Goal: Find specific page/section: Find specific page/section

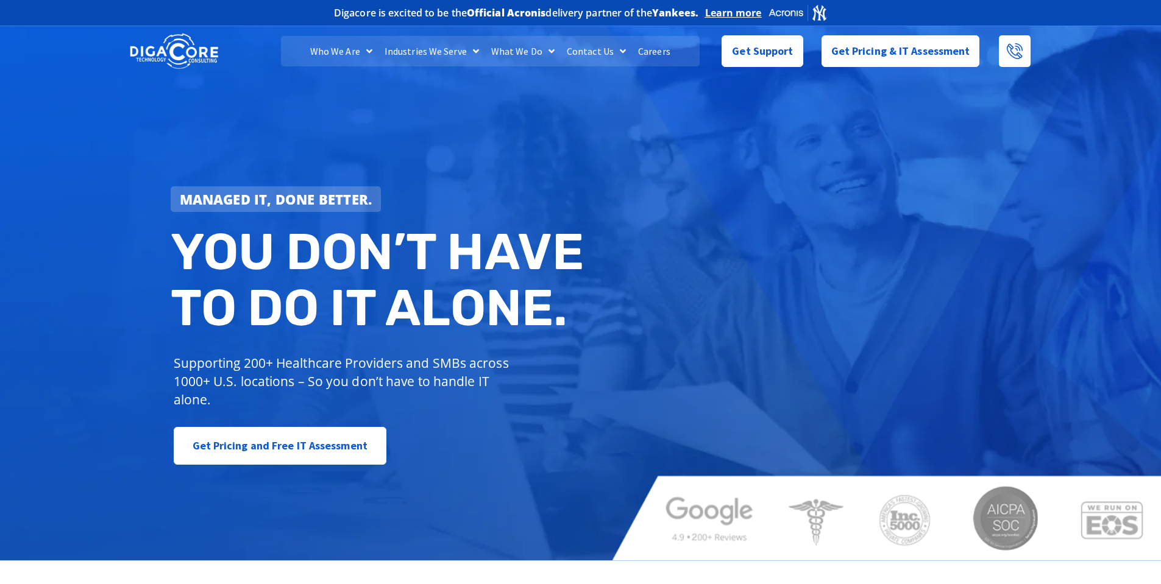
click at [653, 46] on link "Careers" at bounding box center [654, 51] width 44 height 30
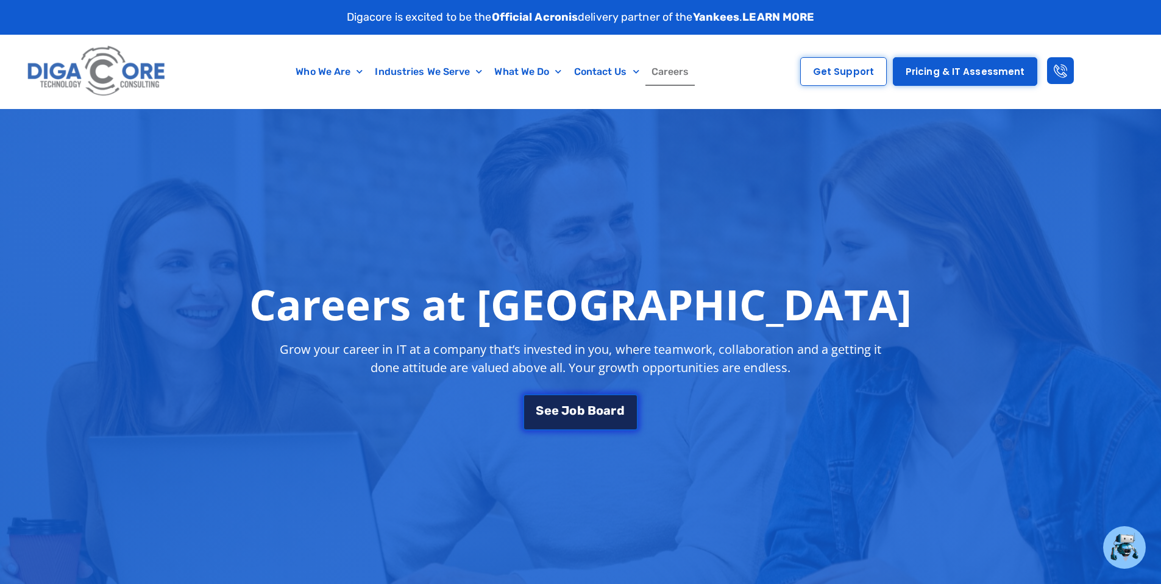
click at [595, 409] on div "S e e J [PERSON_NAME]" at bounding box center [580, 411] width 88 height 12
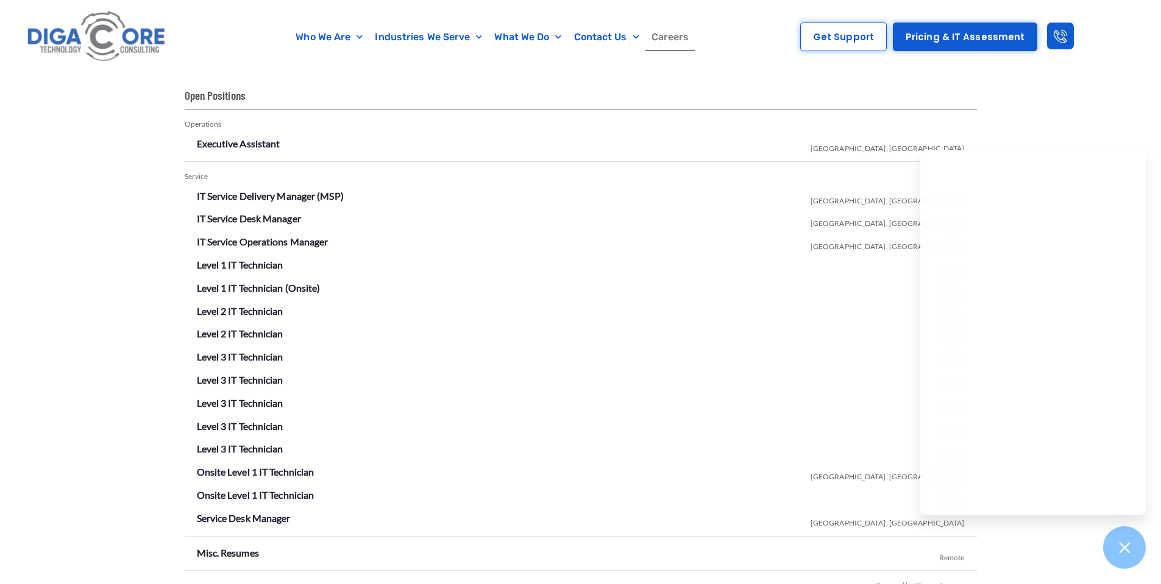
scroll to position [2145, 0]
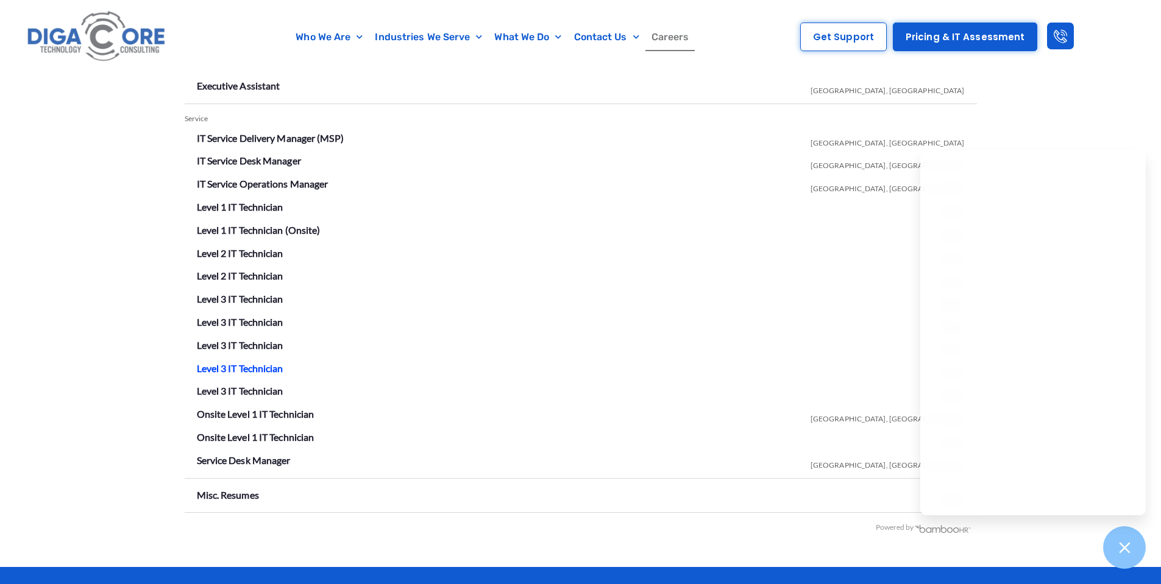
click at [250, 364] on link "Level 3 IT Technician" at bounding box center [240, 368] width 87 height 12
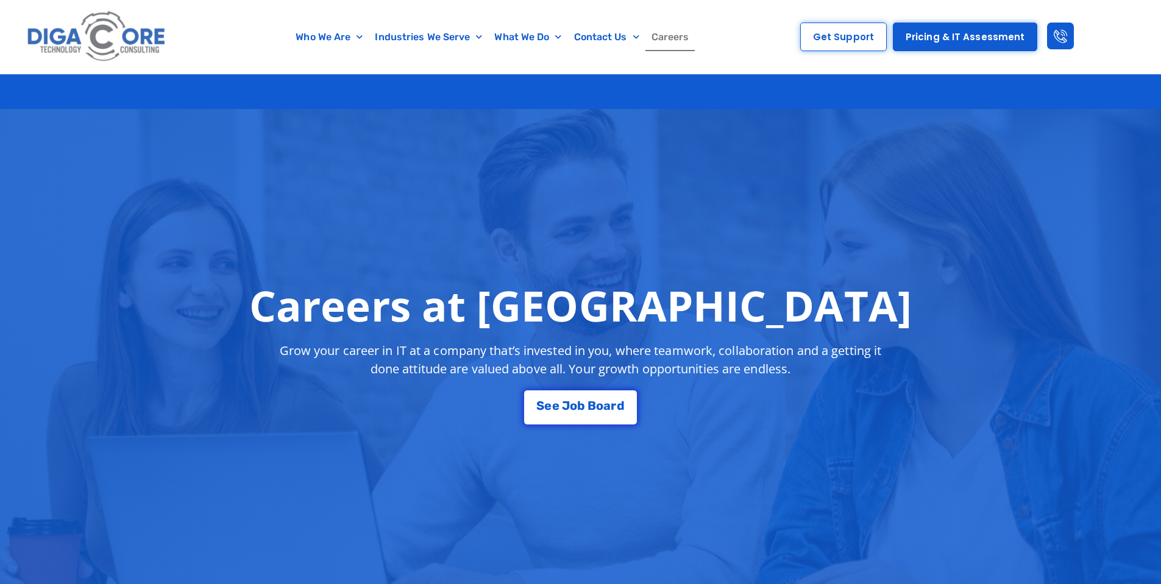
scroll to position [2145, 0]
